Goal: Task Accomplishment & Management: Use online tool/utility

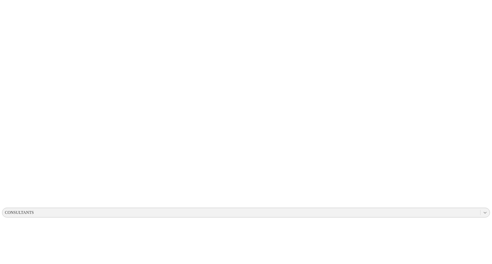
click at [483, 212] on icon at bounding box center [484, 213] width 3 height 2
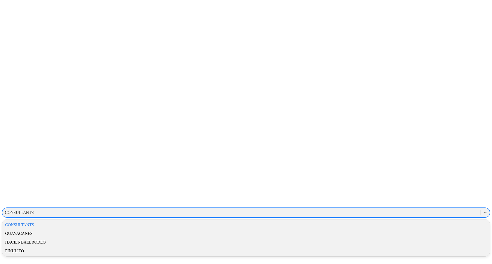
click at [428, 230] on div "GUAYACANES" at bounding box center [246, 234] width 488 height 9
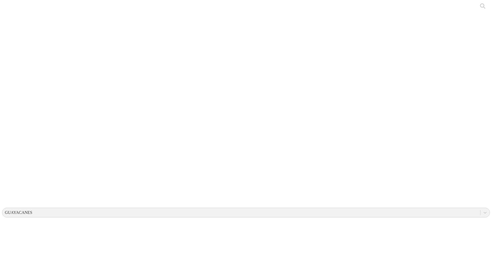
click at [482, 210] on icon at bounding box center [484, 212] width 5 height 5
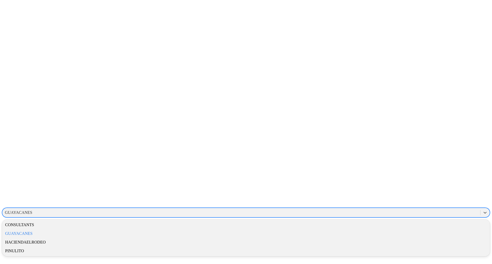
click at [424, 238] on div "HACIENDAELRODEO" at bounding box center [246, 242] width 488 height 9
